Goal: Transaction & Acquisition: Purchase product/service

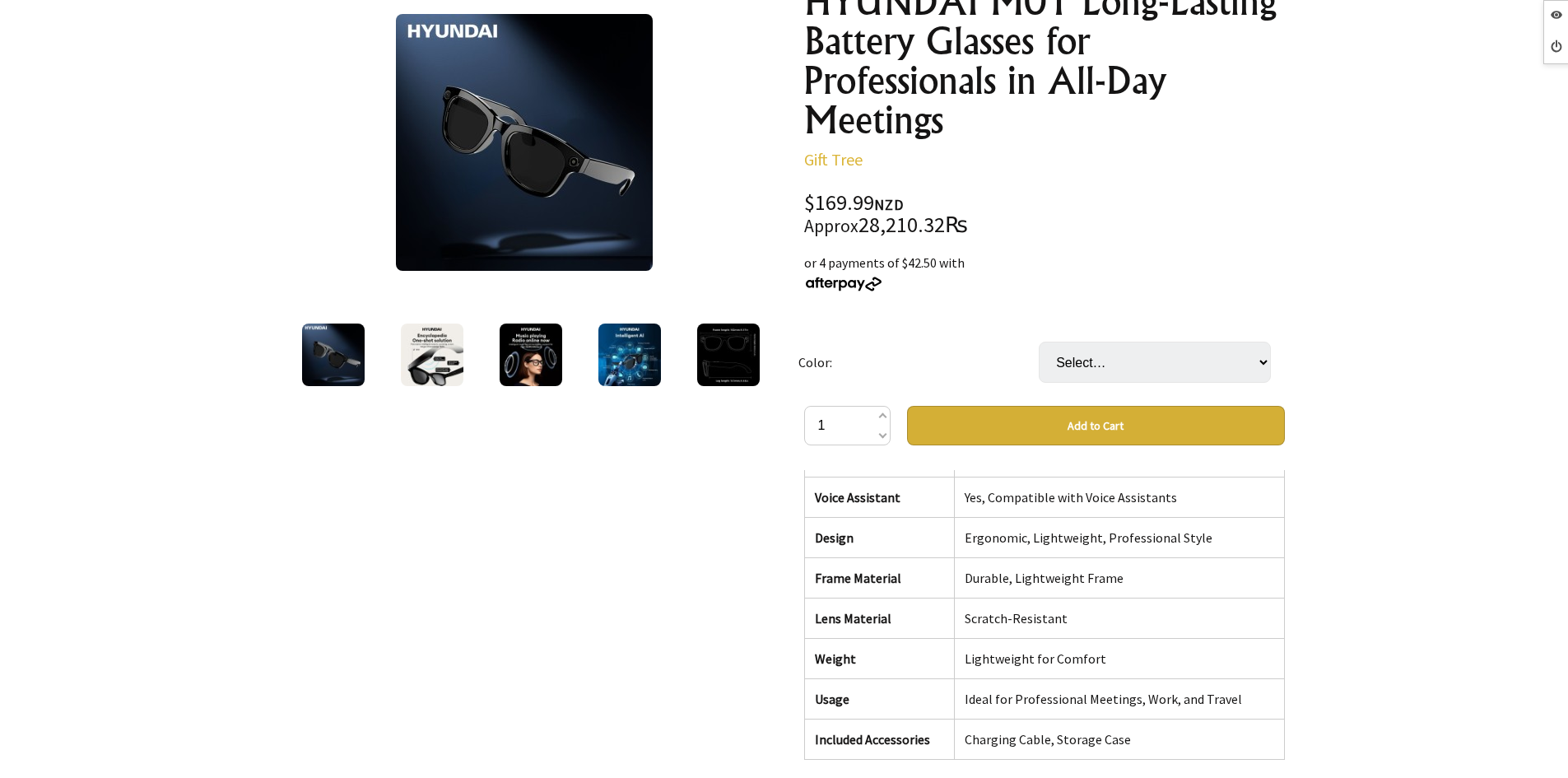
scroll to position [165, 0]
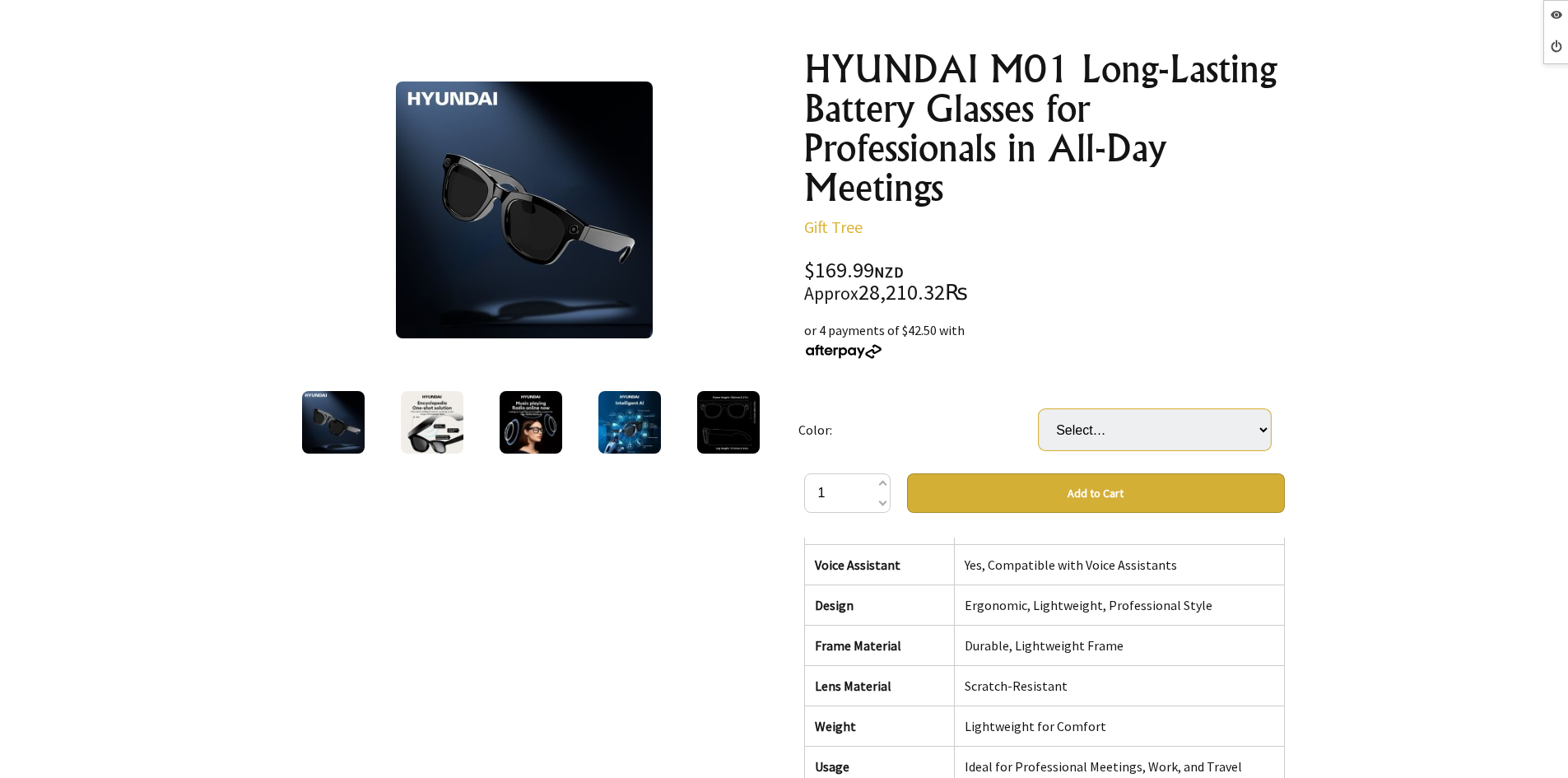
click at [1193, 439] on select "Select… Transparent Color Black" at bounding box center [1155, 430] width 232 height 41
select select "Transparent Color"
click at [1038, 409] on select "Select… Transparent Color Black" at bounding box center [1155, 430] width 232 height 41
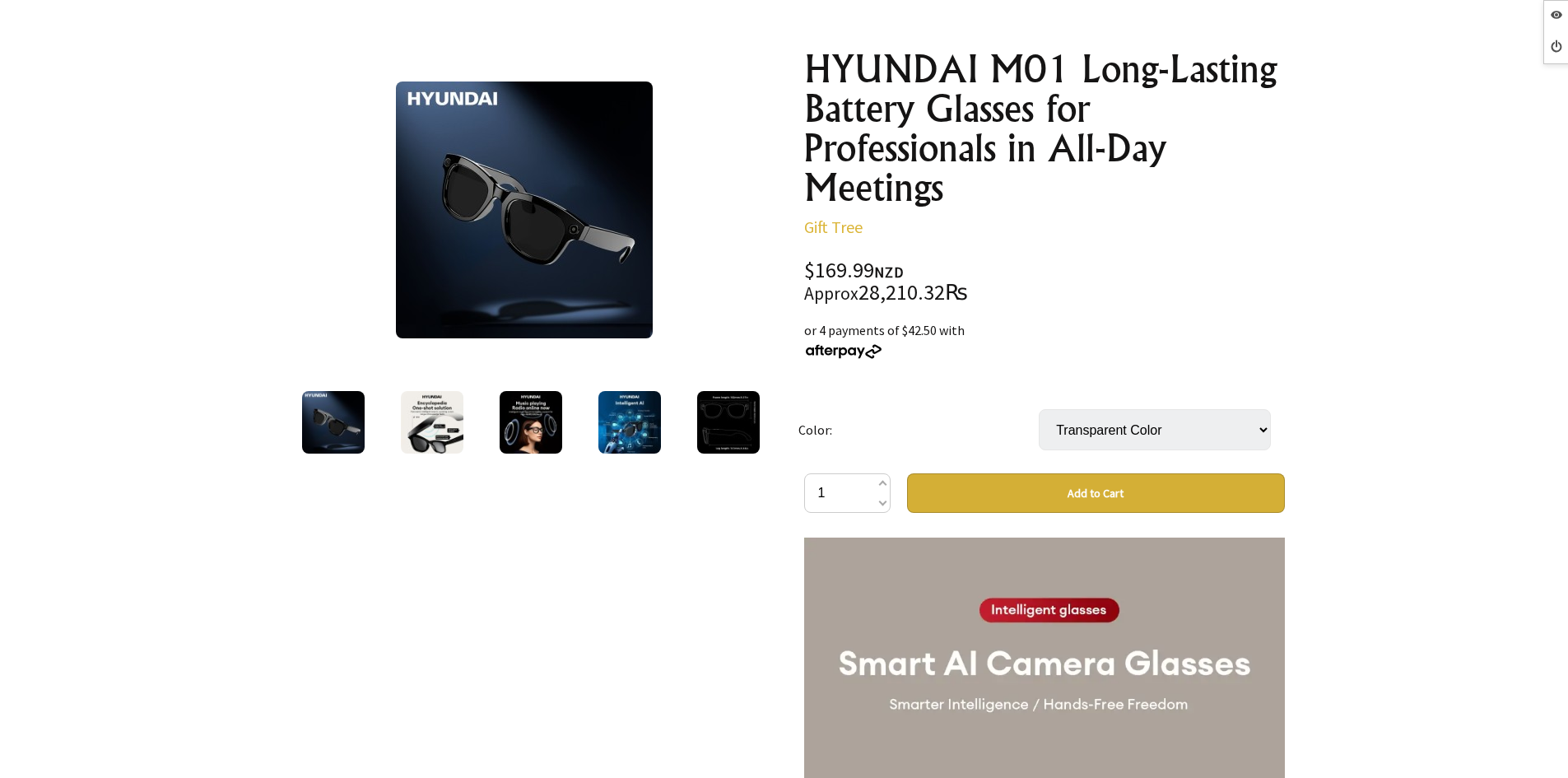
click at [1135, 418] on select "Select… Transparent Color Black" at bounding box center [1155, 430] width 232 height 41
select select "Black"
click at [1038, 409] on select "Select… Transparent Color Black" at bounding box center [1155, 430] width 232 height 41
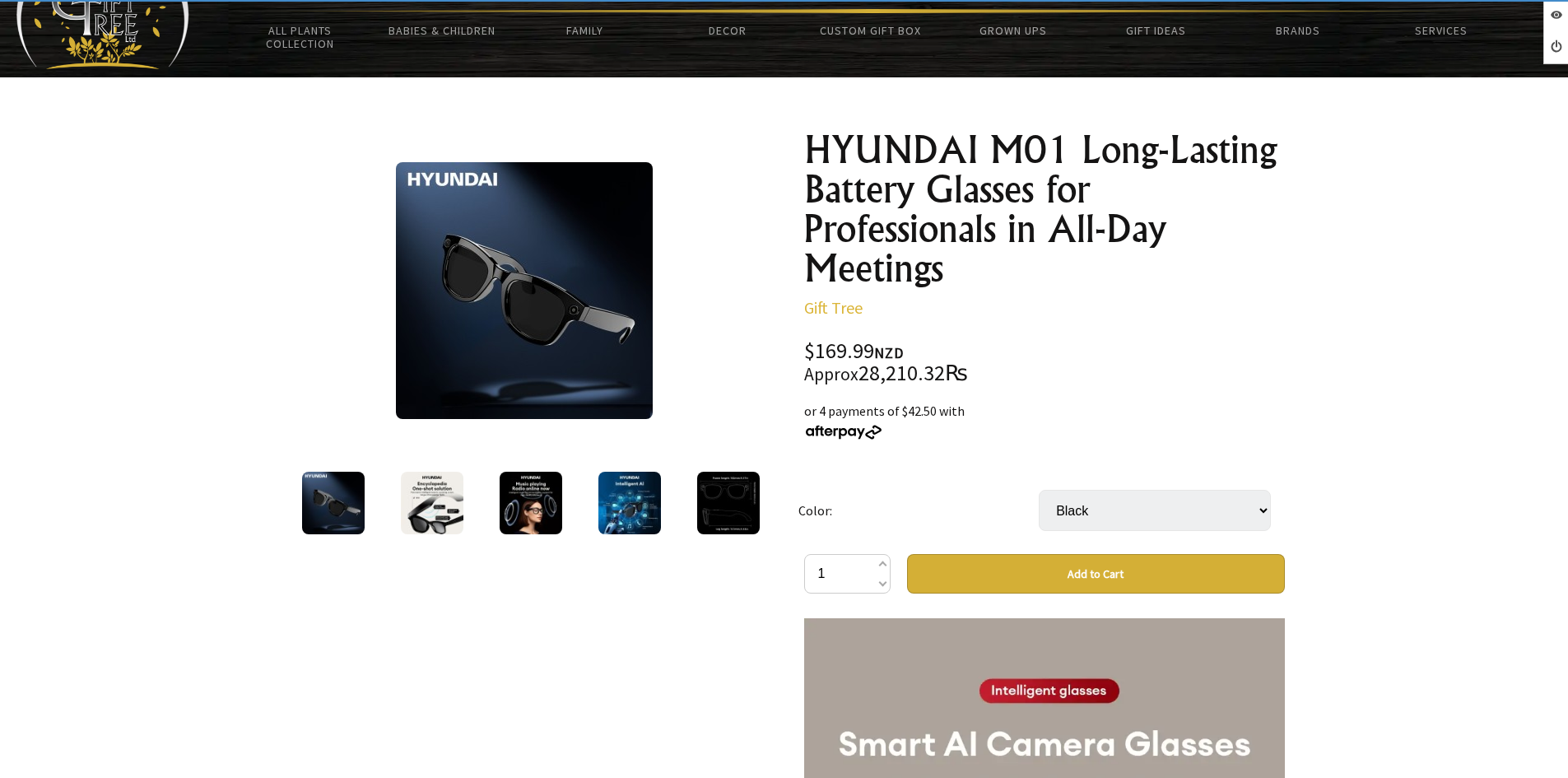
scroll to position [82, 0]
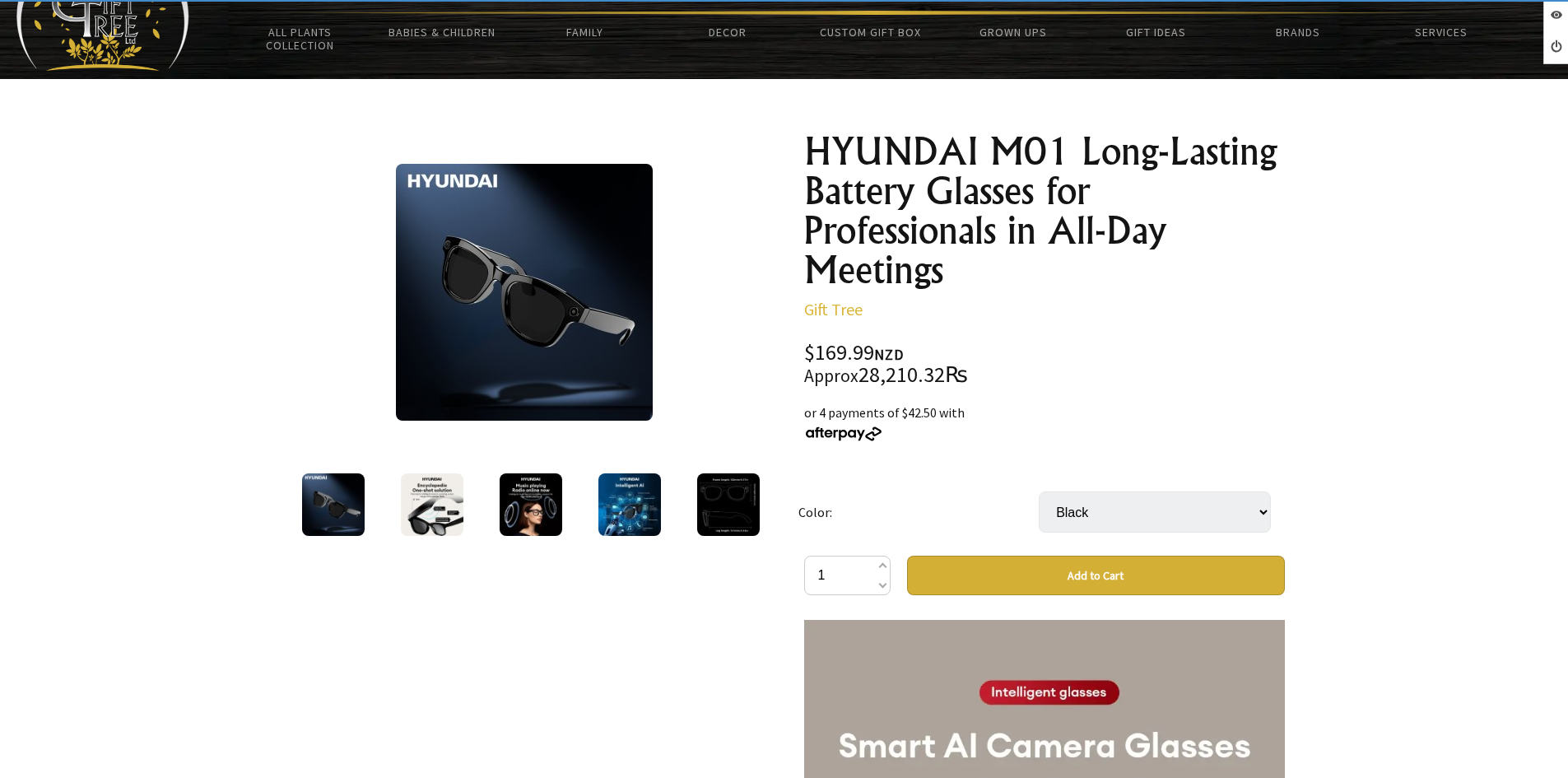
click at [516, 488] on img at bounding box center [530, 503] width 62 height 62
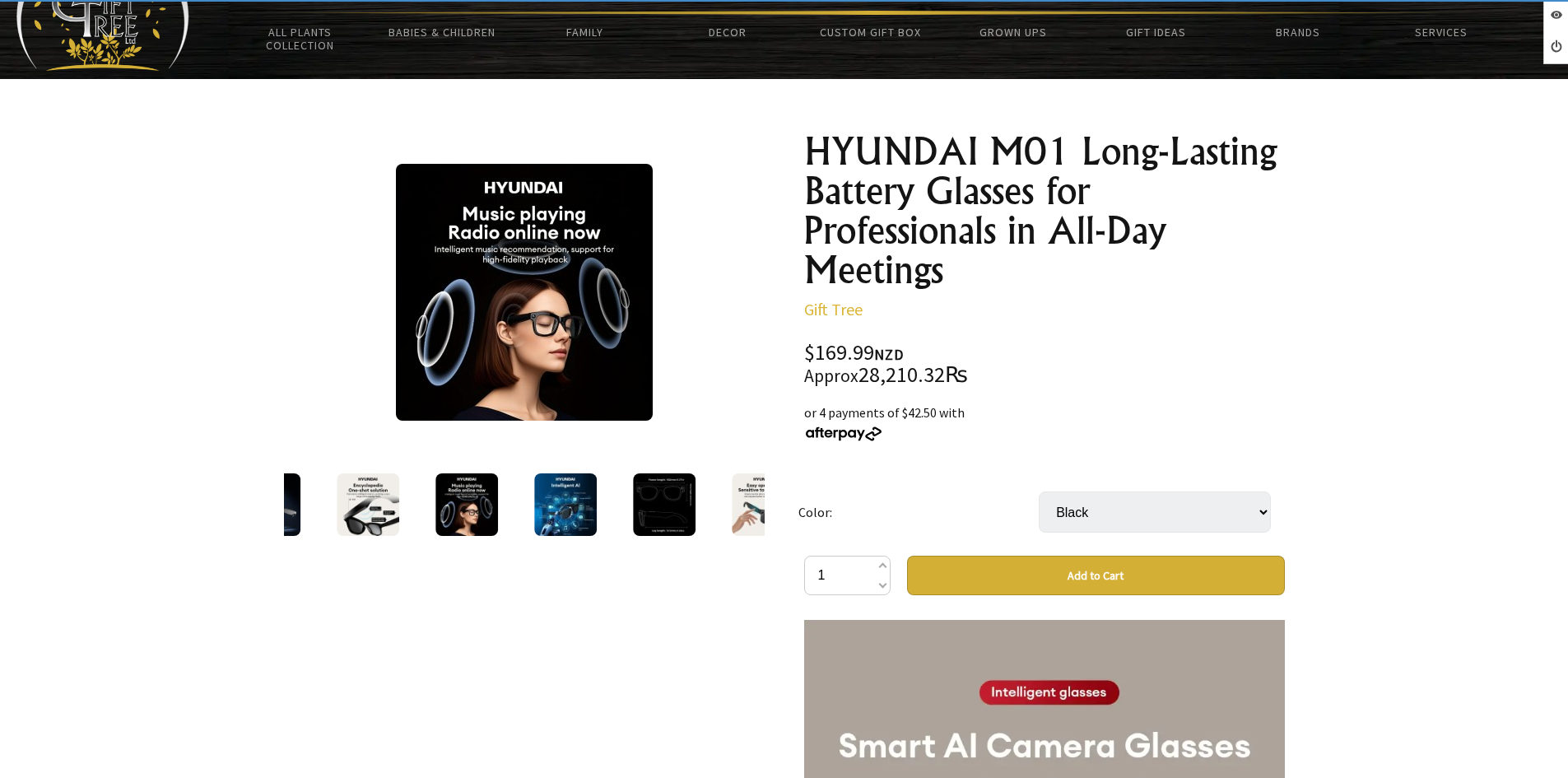
click at [628, 497] on div at bounding box center [665, 504] width 99 height 69
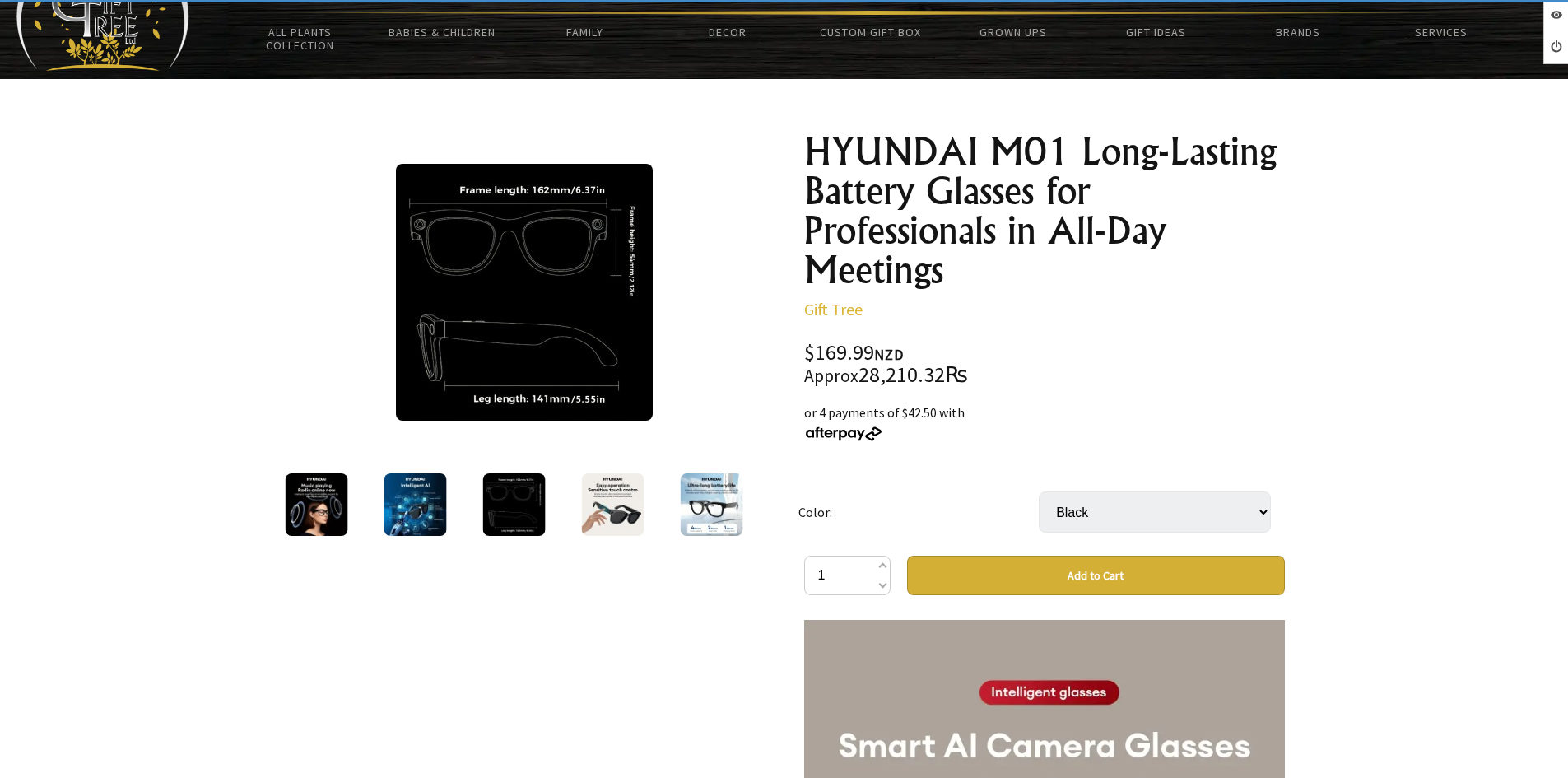
click at [616, 493] on img at bounding box center [612, 503] width 62 height 62
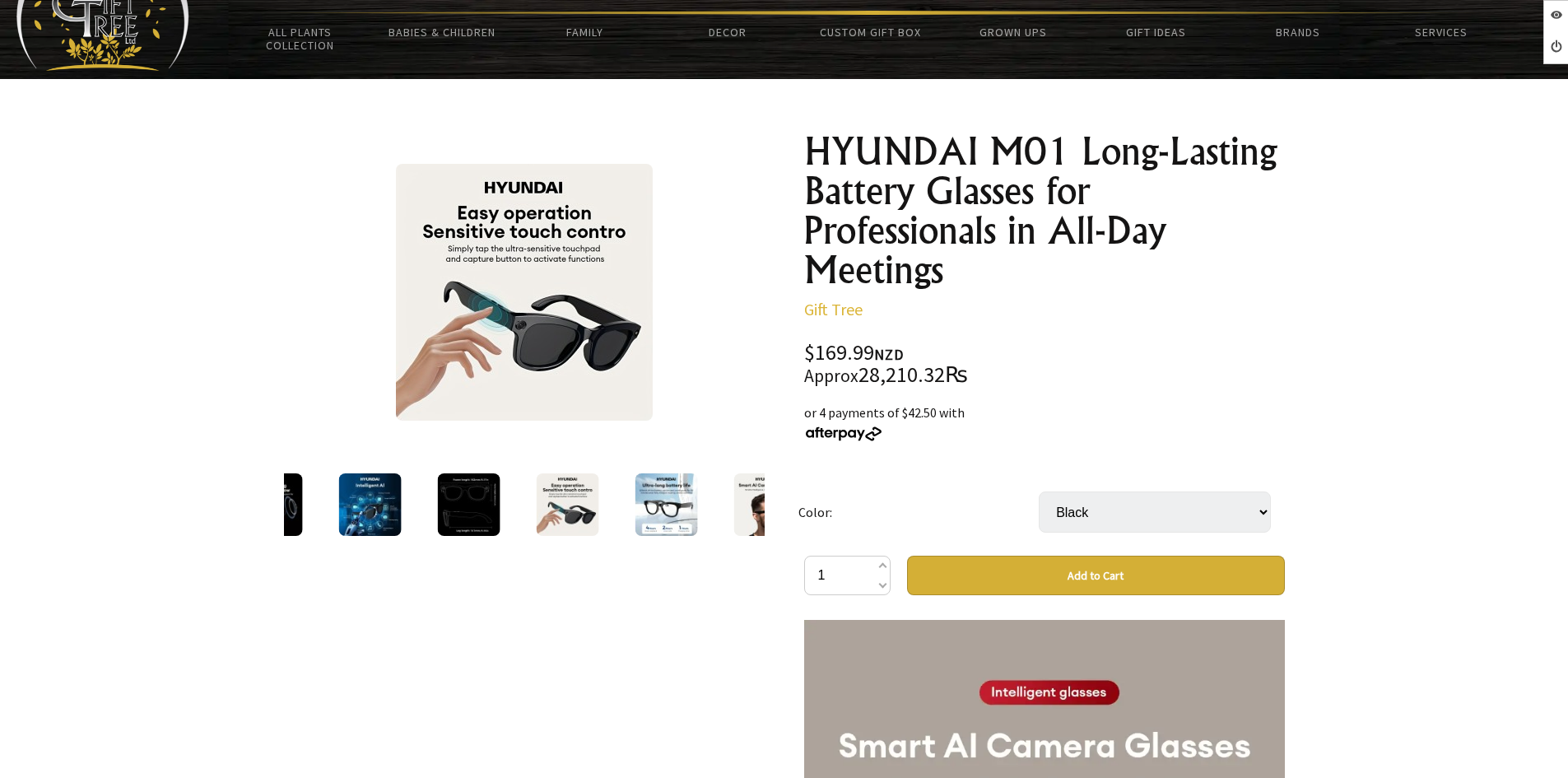
click at [617, 493] on div at bounding box center [666, 504] width 99 height 69
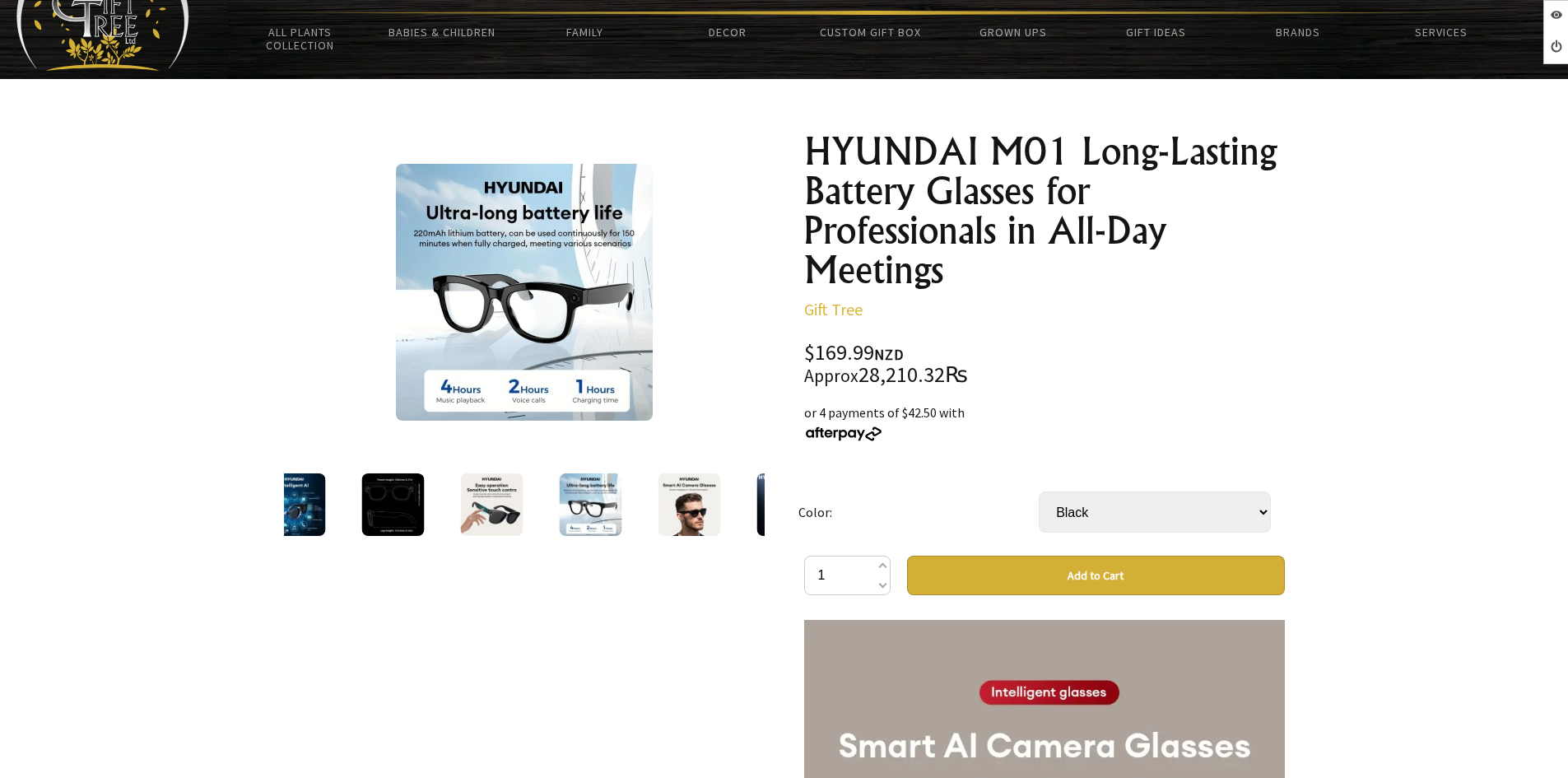
click at [674, 496] on img at bounding box center [688, 503] width 62 height 62
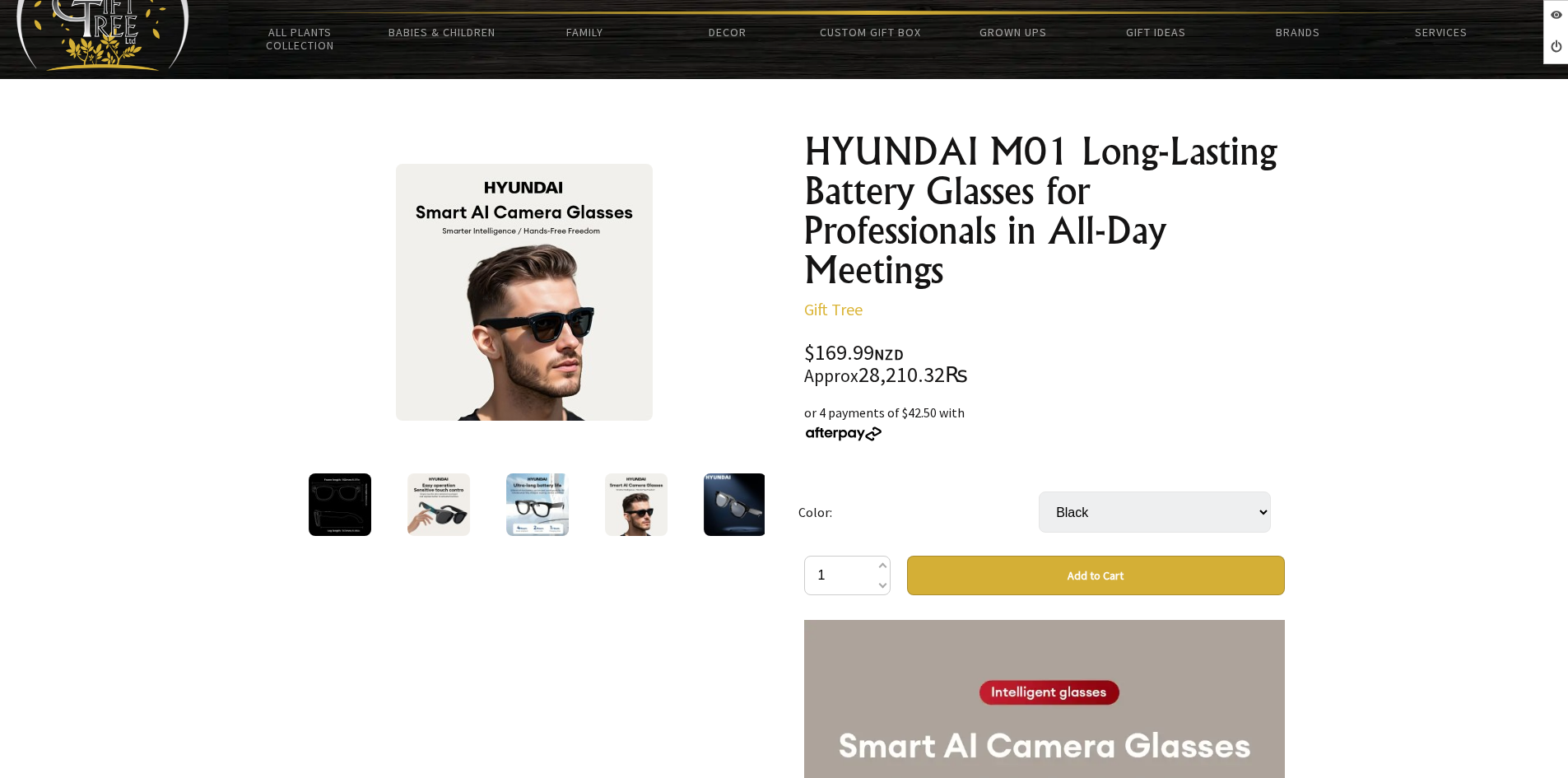
click at [677, 496] on div at bounding box center [637, 504] width 99 height 69
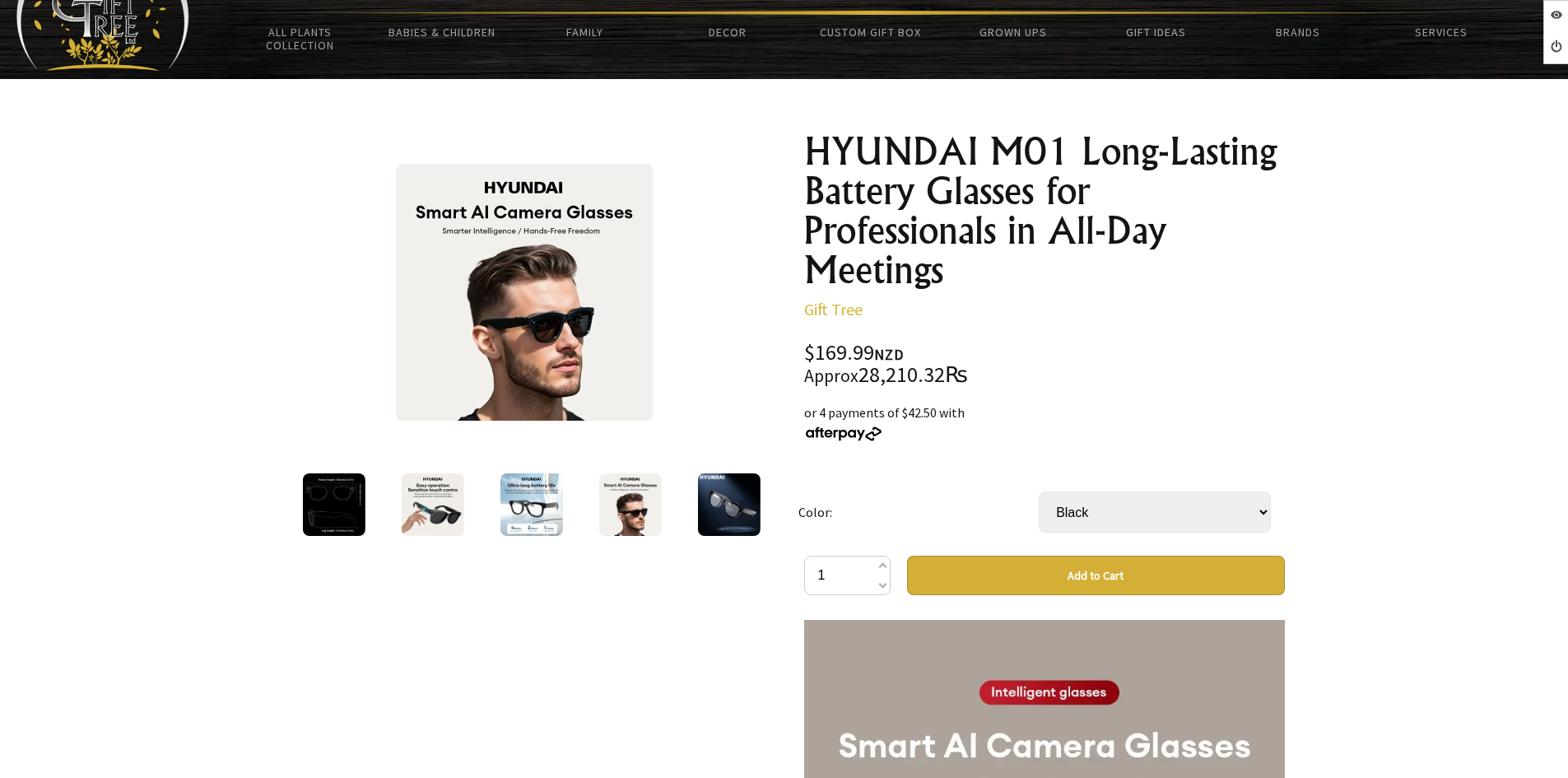
click at [691, 496] on div at bounding box center [729, 504] width 99 height 69
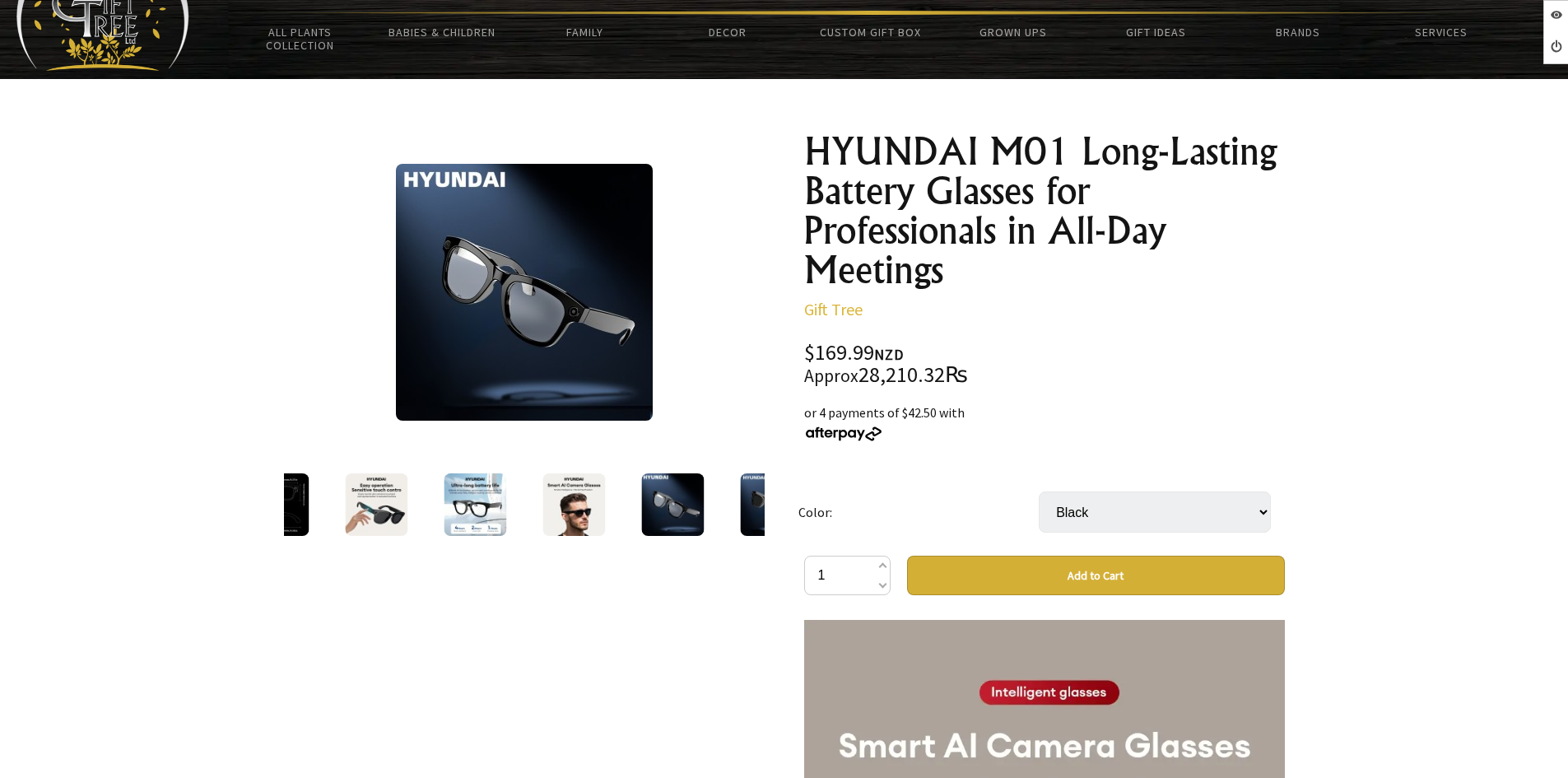
click at [711, 496] on div at bounding box center [673, 504] width 99 height 69
click at [672, 495] on img at bounding box center [672, 503] width 62 height 62
click at [725, 497] on div at bounding box center [771, 504] width 99 height 69
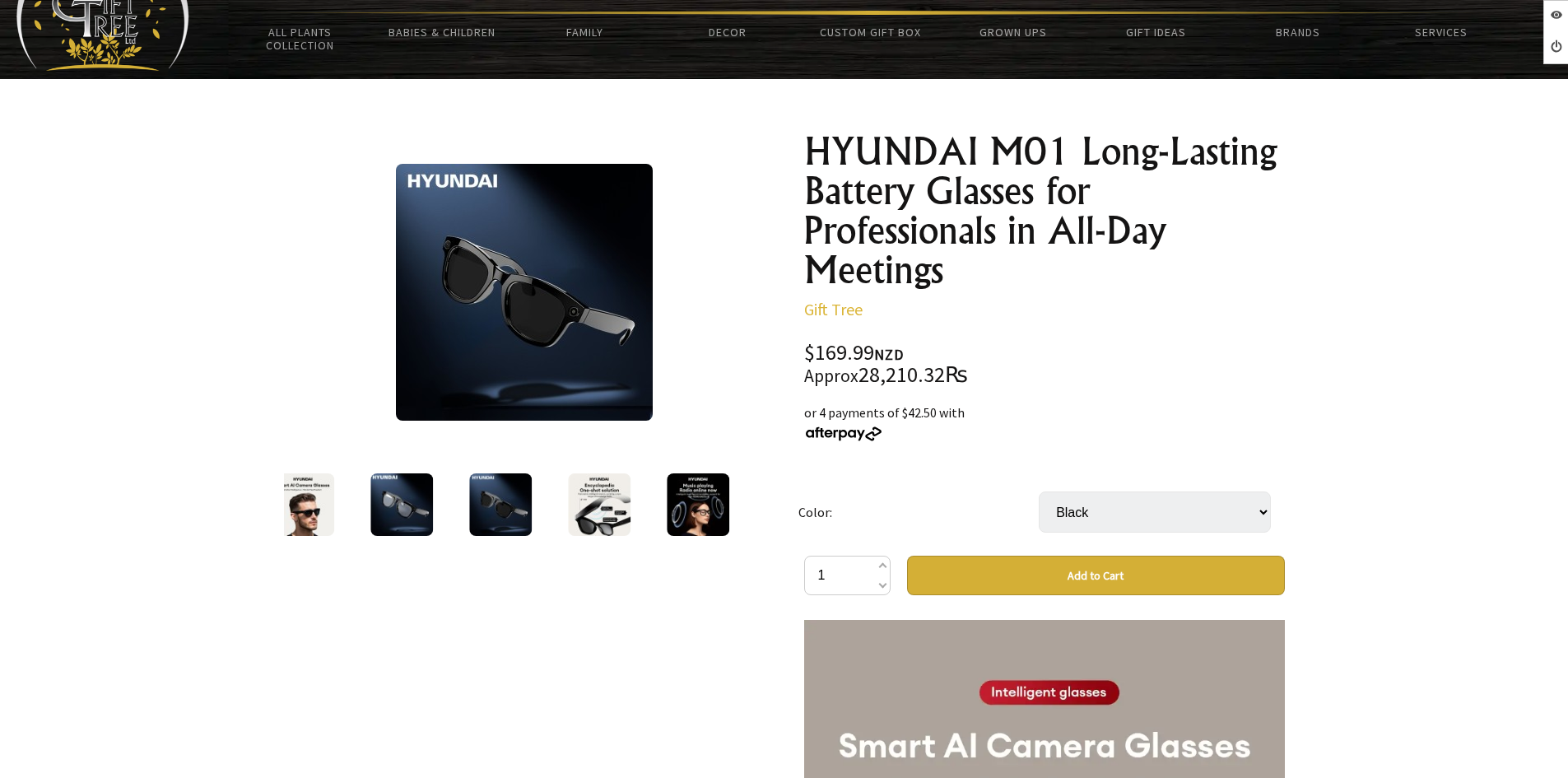
click at [725, 497] on div at bounding box center [494, 504] width 481 height 69
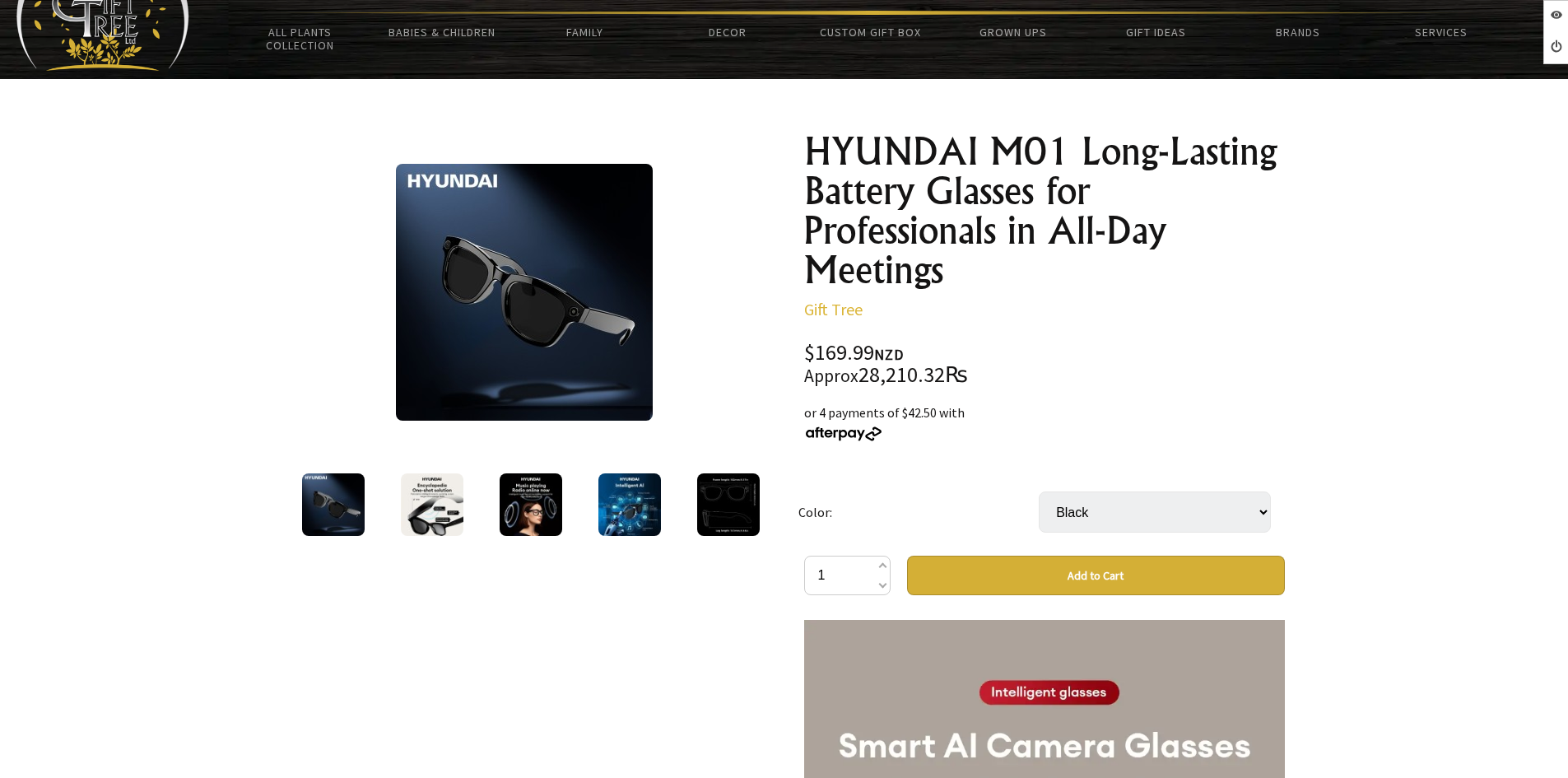
click at [350, 487] on img at bounding box center [332, 503] width 62 height 62
click at [310, 499] on img at bounding box center [332, 503] width 62 height 62
click at [433, 504] on img at bounding box center [431, 503] width 62 height 62
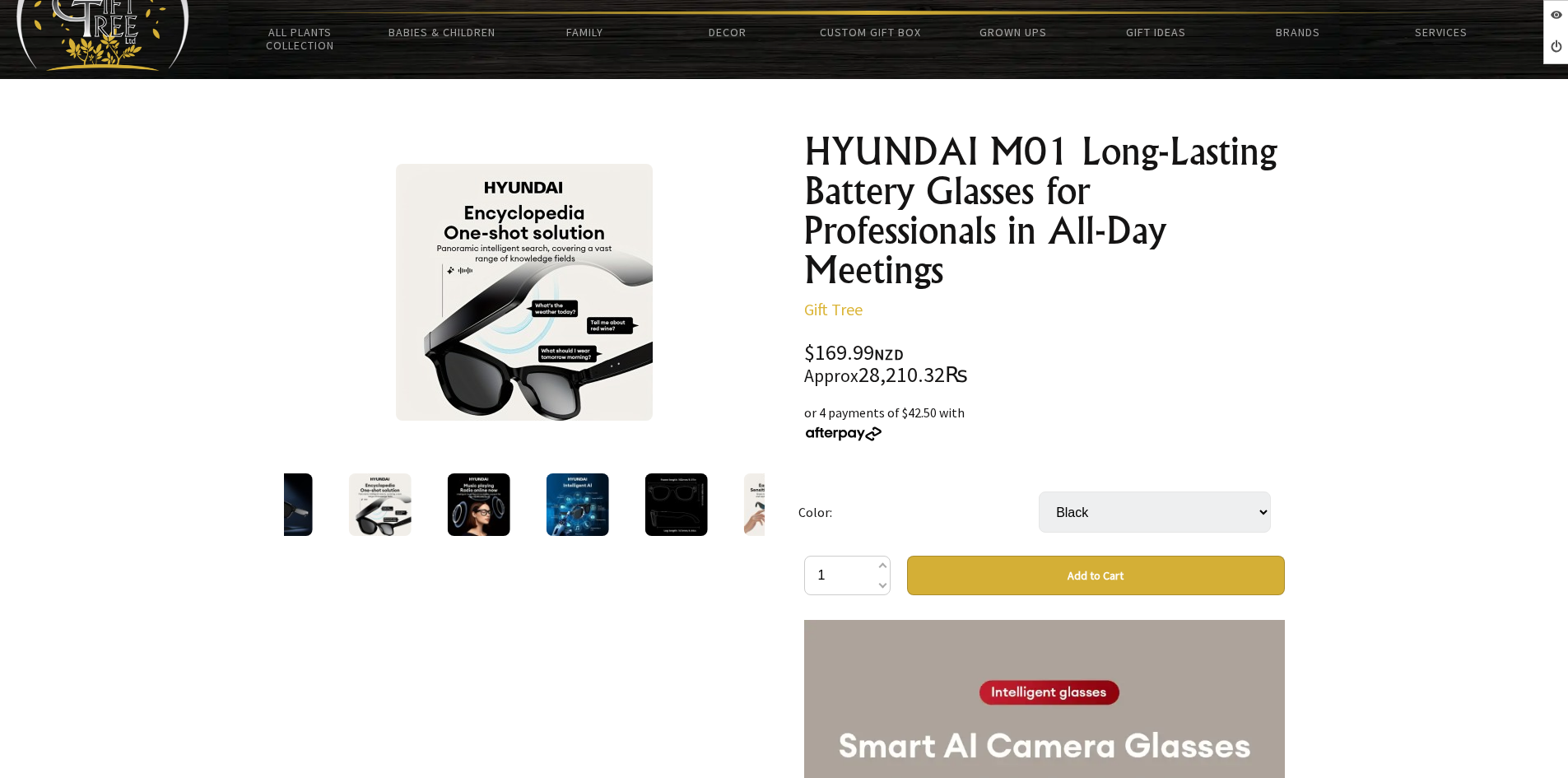
click at [462, 495] on img at bounding box center [477, 503] width 62 height 62
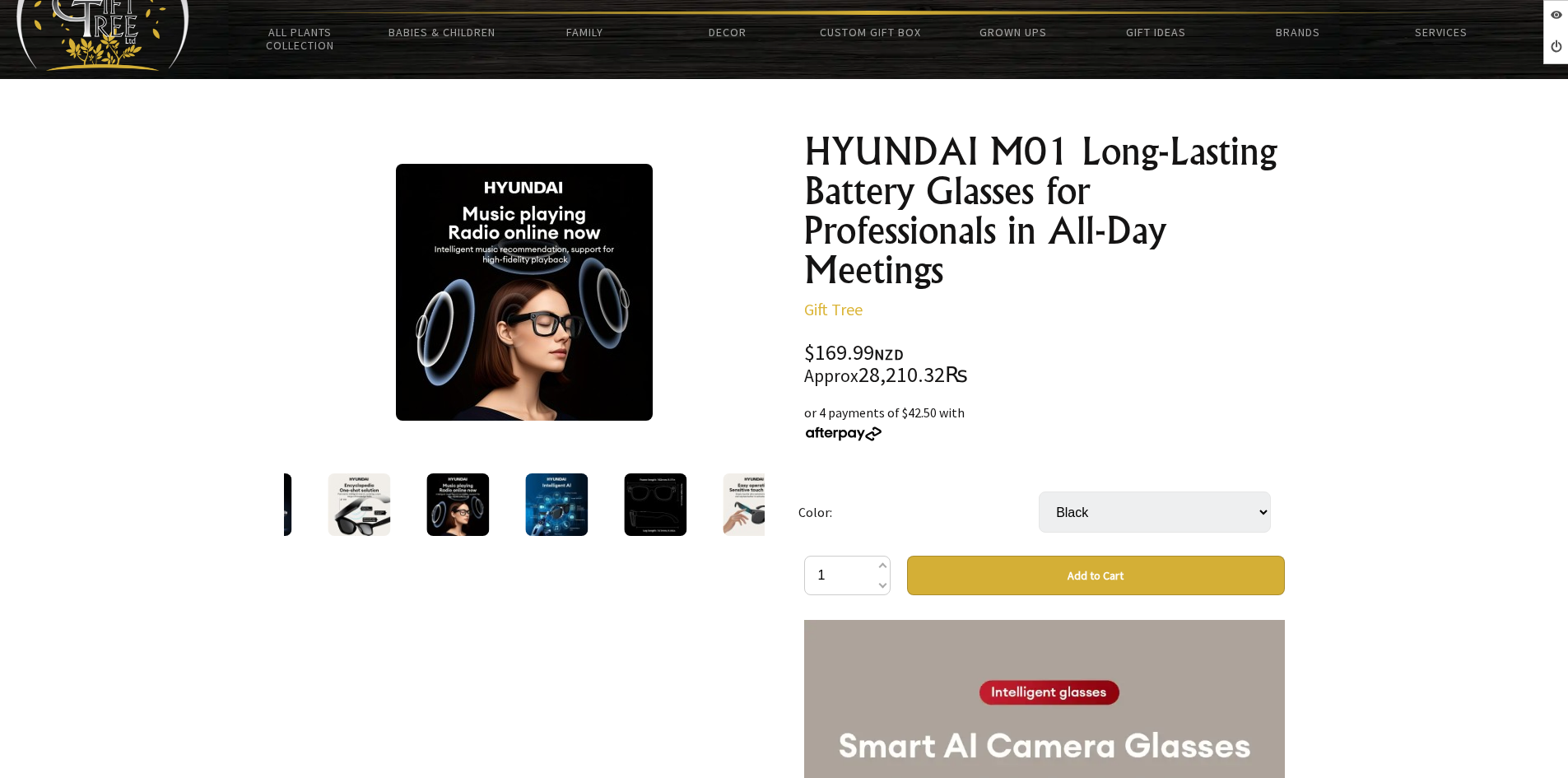
click at [541, 494] on img at bounding box center [556, 503] width 62 height 62
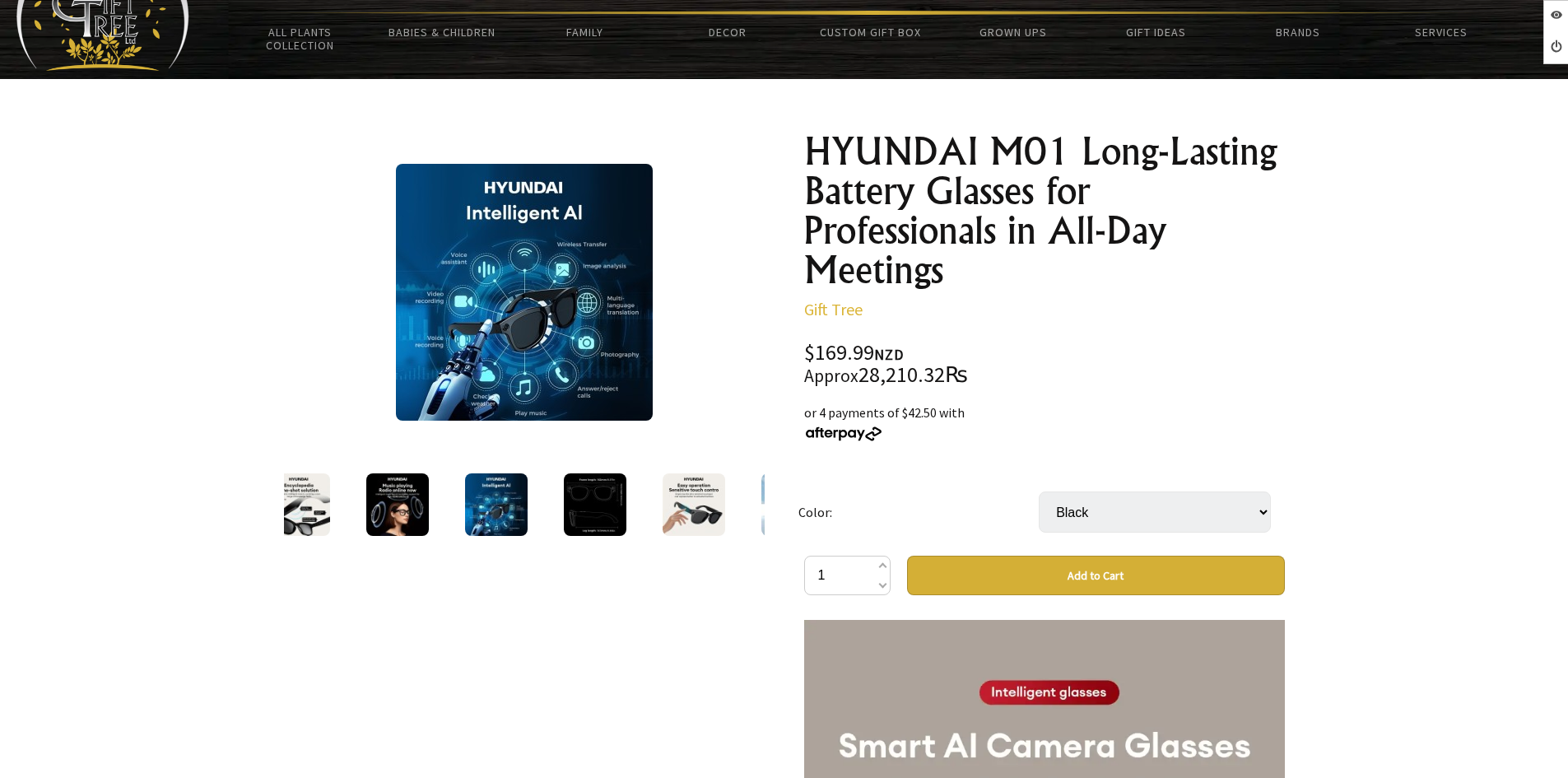
click at [600, 496] on img at bounding box center [594, 503] width 62 height 62
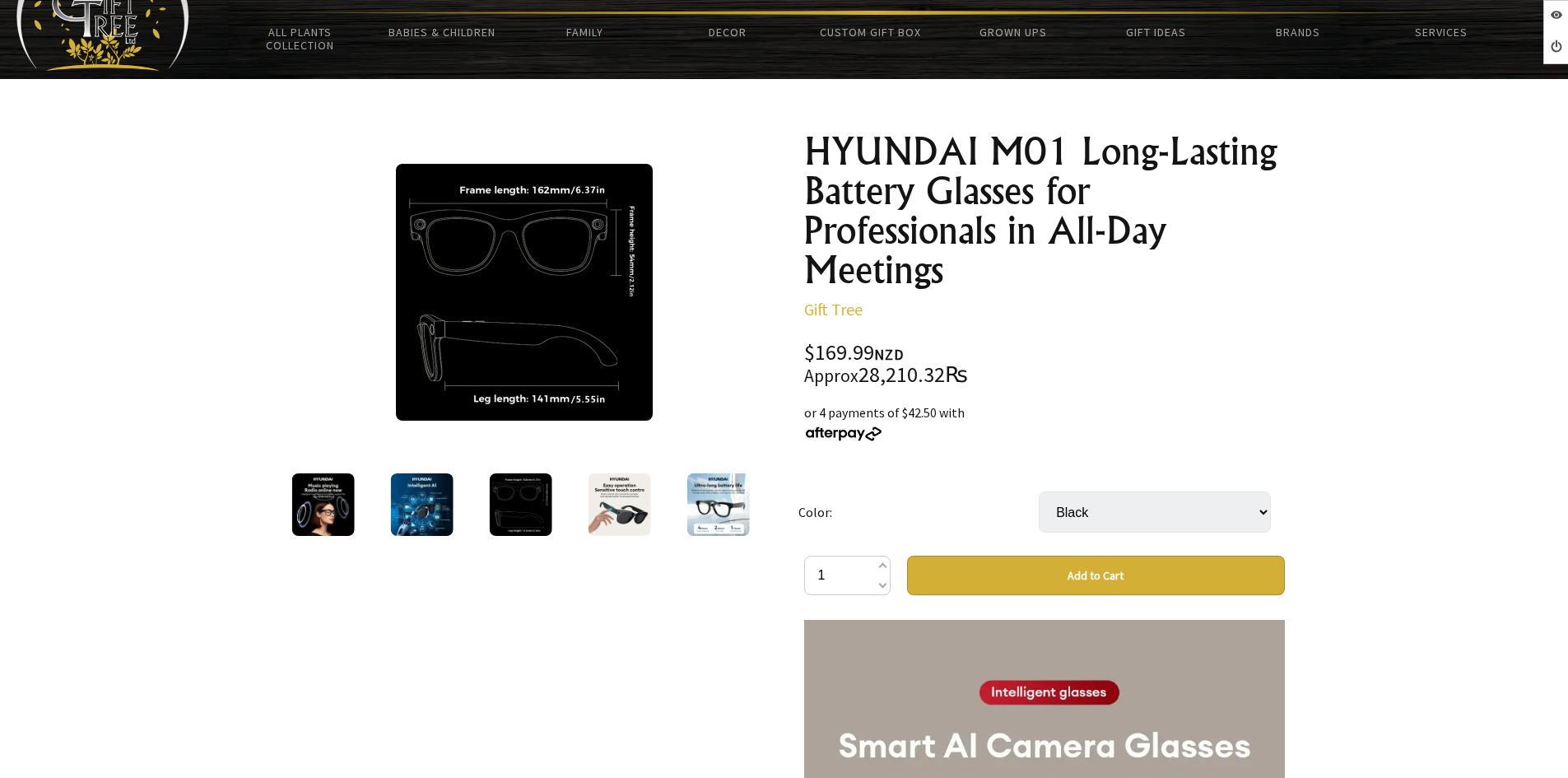
click at [643, 493] on img at bounding box center [618, 503] width 62 height 62
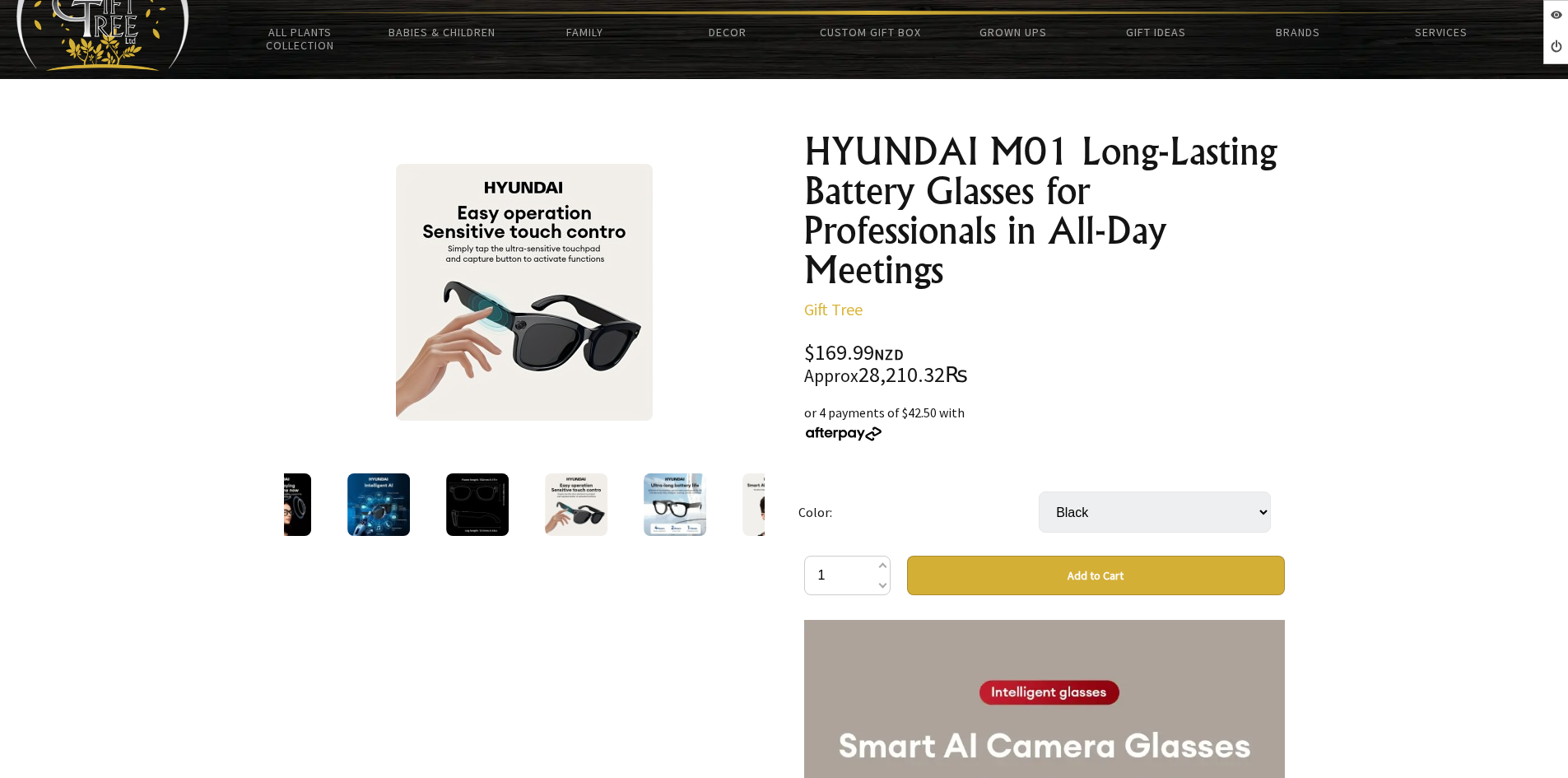
click at [669, 498] on img at bounding box center [675, 503] width 62 height 62
